Goal: Transaction & Acquisition: Download file/media

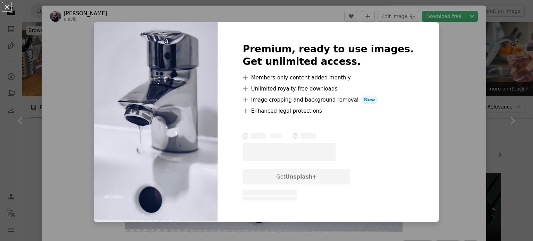
scroll to position [279, 0]
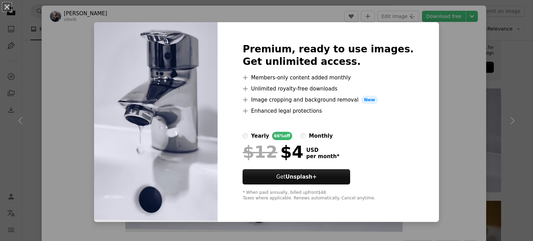
click at [425, 100] on div "An X shape Premium, ready to use images. Get unlimited access. A plus sign Memb…" at bounding box center [266, 120] width 533 height 241
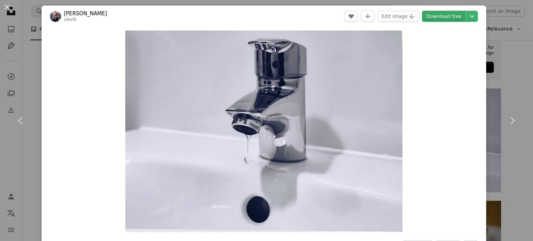
click at [440, 16] on link "Download free" at bounding box center [444, 16] width 44 height 11
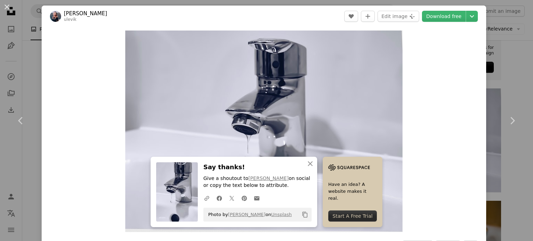
click at [449, 47] on div "Zoom in" at bounding box center [264, 131] width 445 height 209
click at [31, 65] on div "An X shape Chevron left Chevron right An X shape Close Say thanks! Give a shout…" at bounding box center [266, 120] width 533 height 241
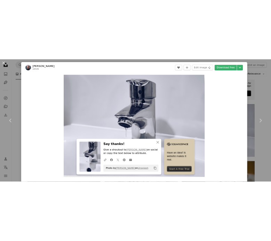
scroll to position [313, 0]
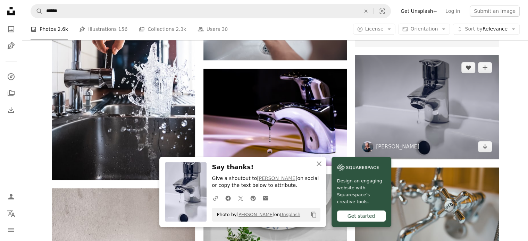
click at [448, 100] on img at bounding box center [426, 107] width 143 height 104
